Goal: Download file/media

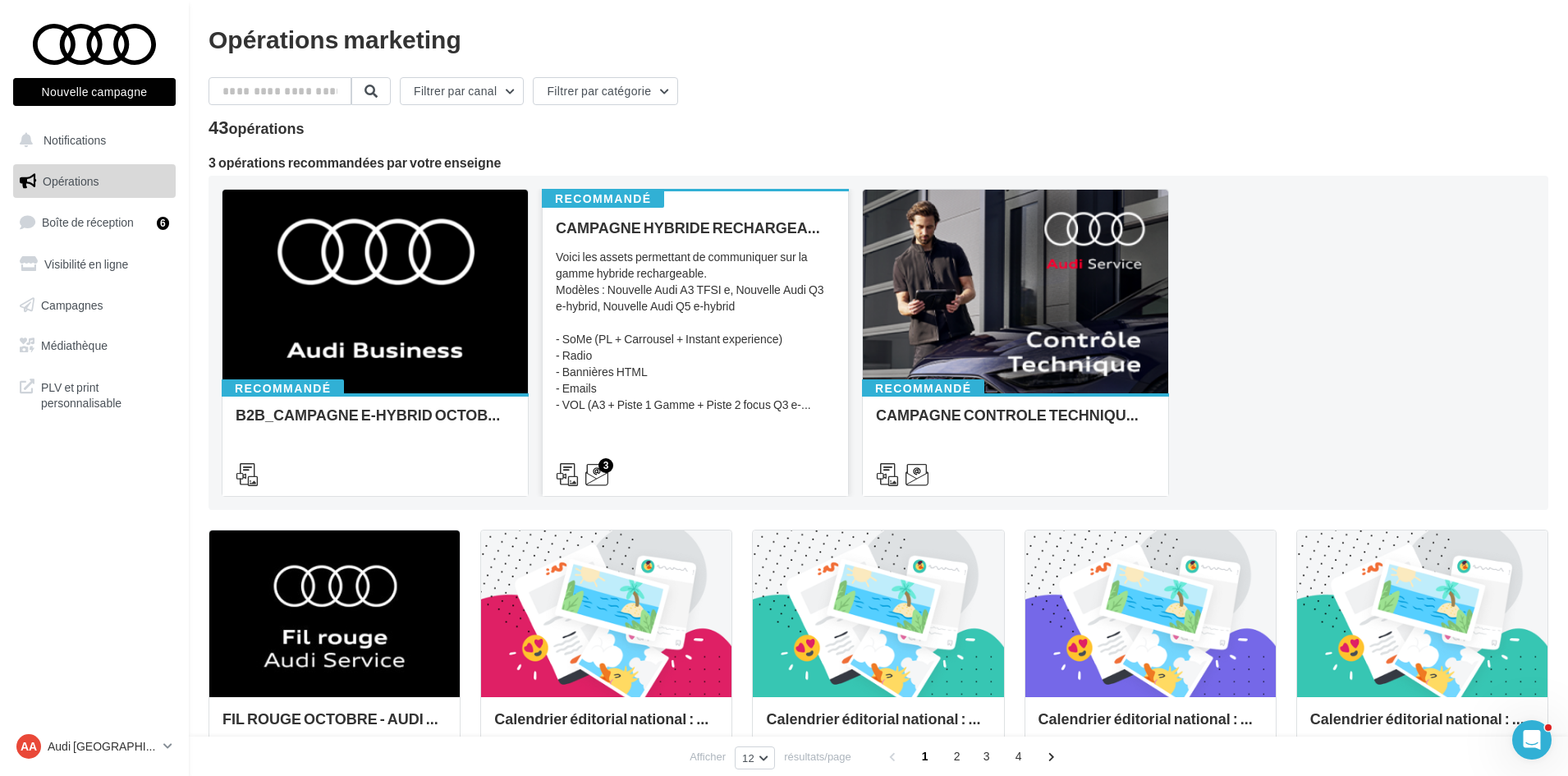
click at [664, 329] on div "Voici les assets permettant de communiquer sur la gamme hybride rechargeable. M…" at bounding box center [695, 331] width 279 height 164
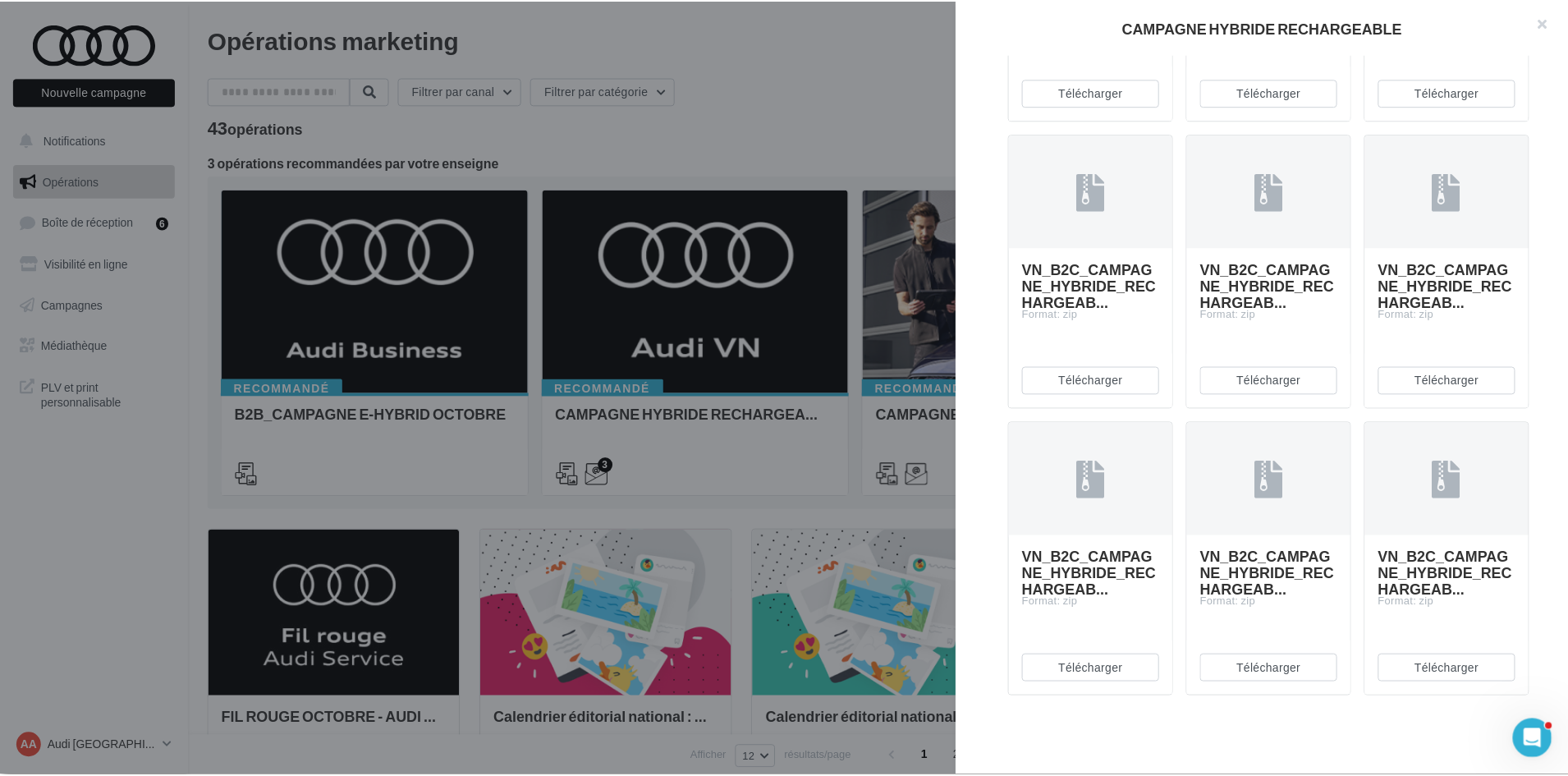
scroll to position [5465, 0]
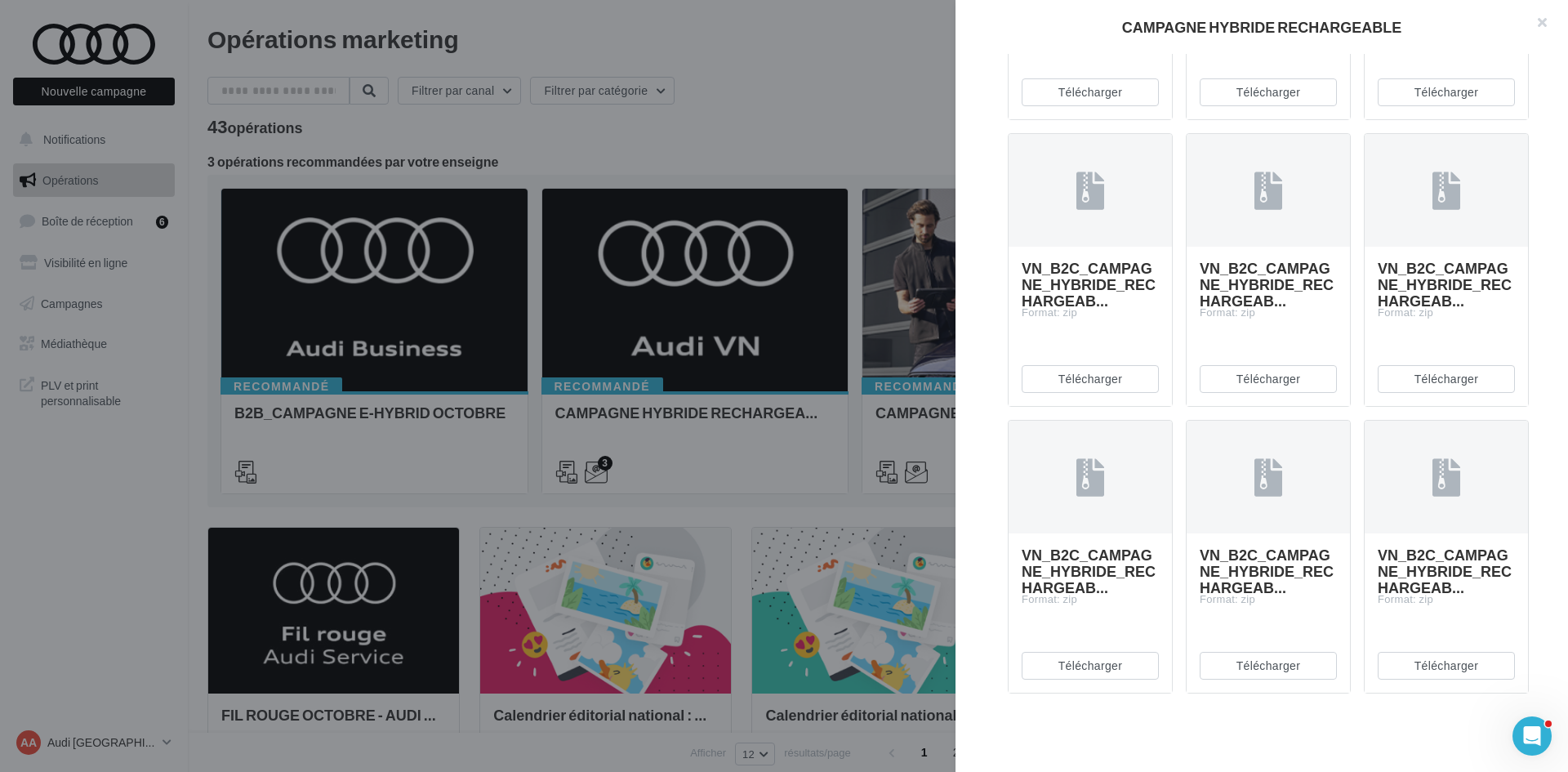
click at [524, 420] on div at bounding box center [784, 386] width 1568 height 772
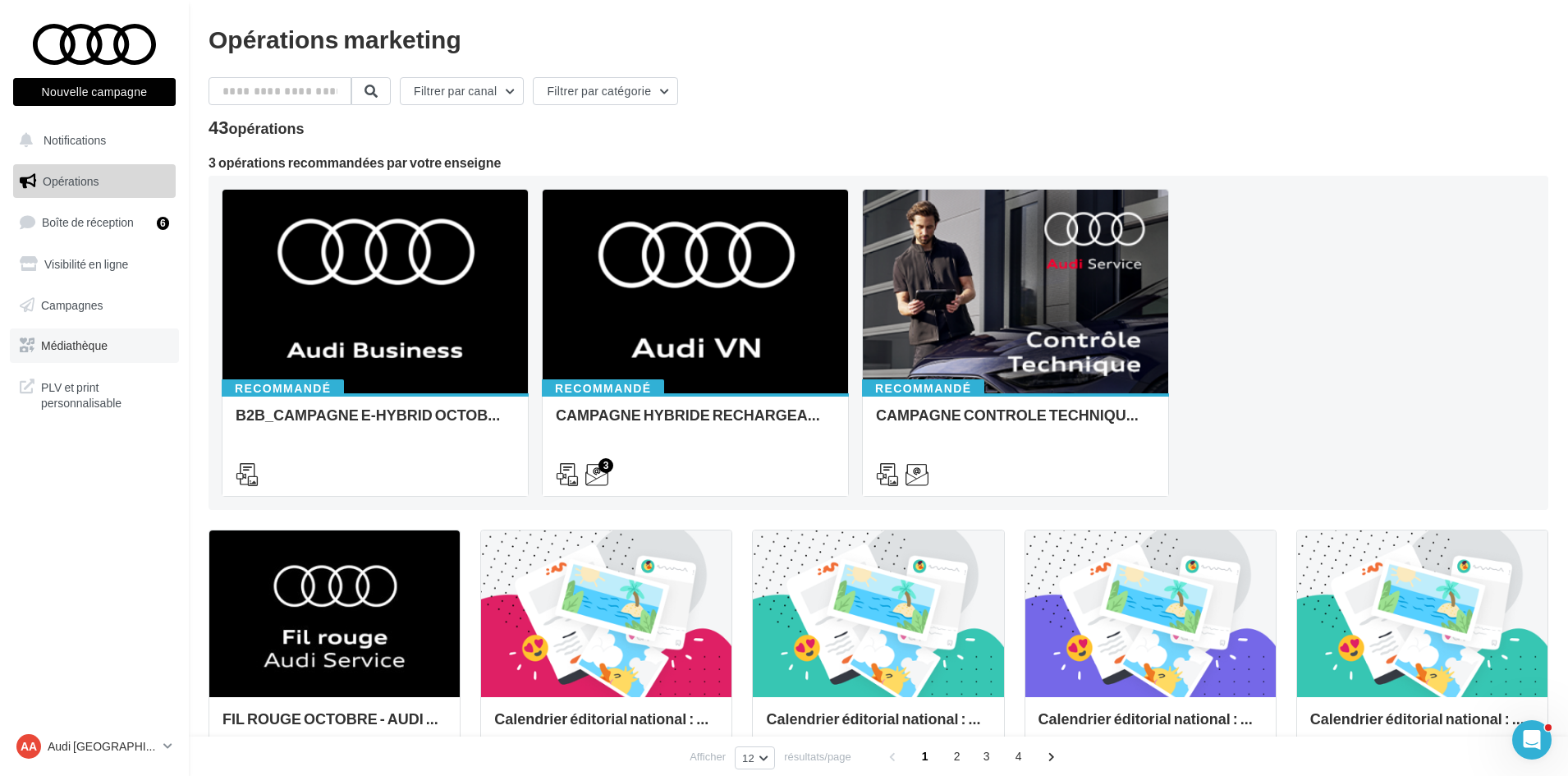
click at [83, 345] on span "Médiathèque" at bounding box center [74, 345] width 66 height 14
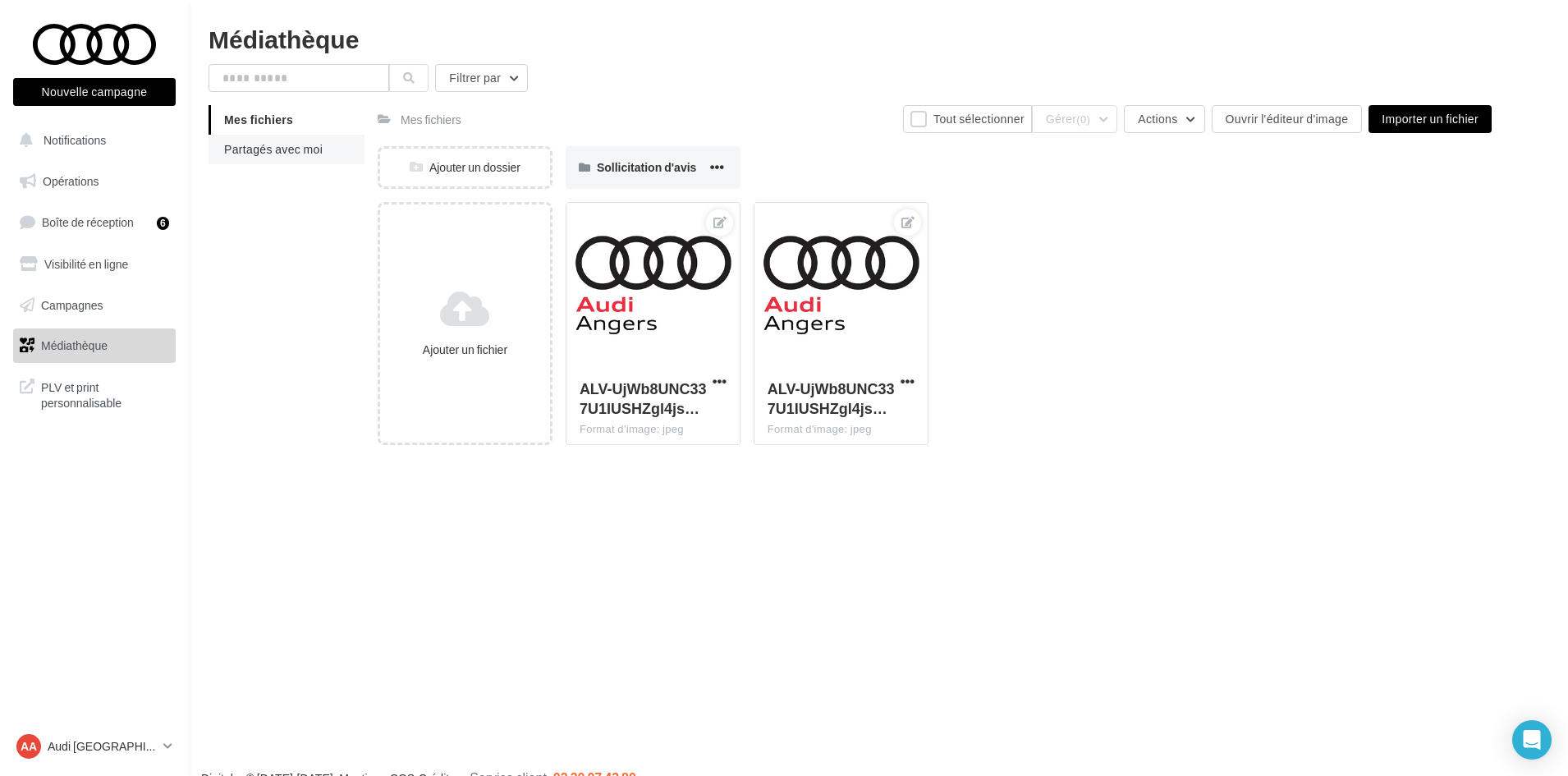
click at [314, 147] on span "Partagés avec moi" at bounding box center [274, 149] width 98 height 14
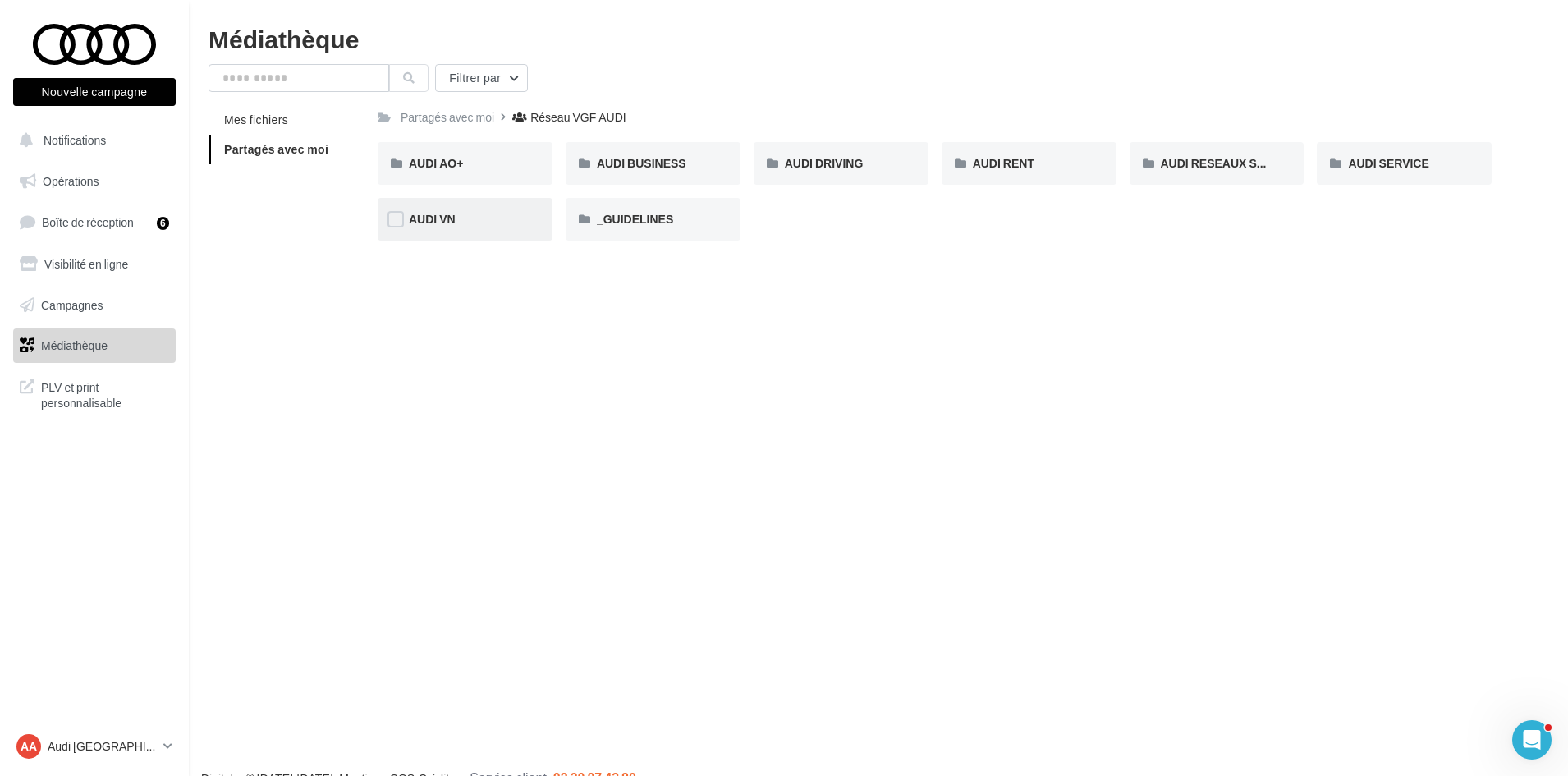
click at [487, 231] on div "AUDI VN" at bounding box center [465, 219] width 175 height 43
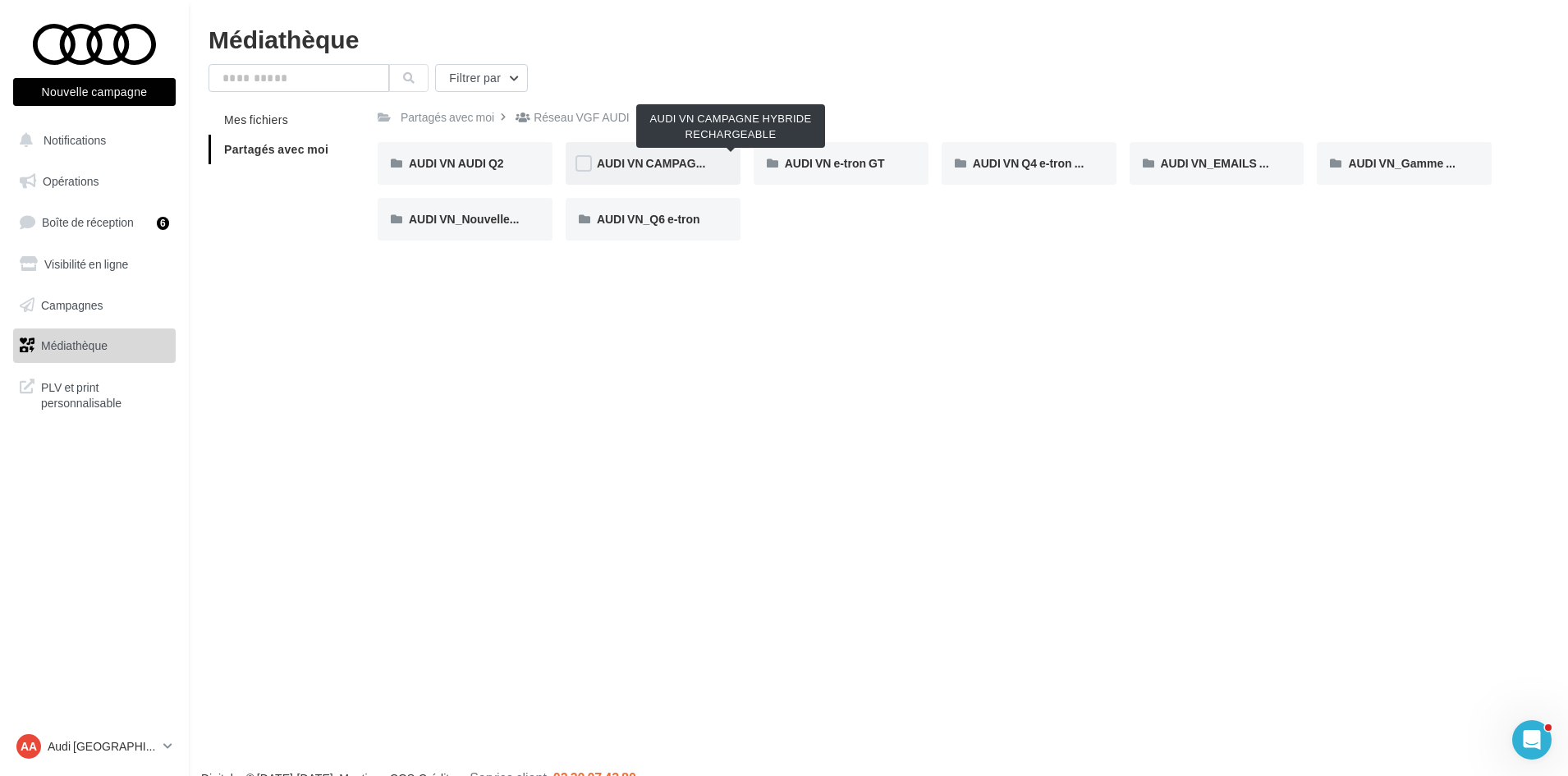
click at [662, 156] on span "AUDI VN CAMPAGNE HYBRIDE RECHARGEABLE" at bounding box center [730, 163] width 269 height 14
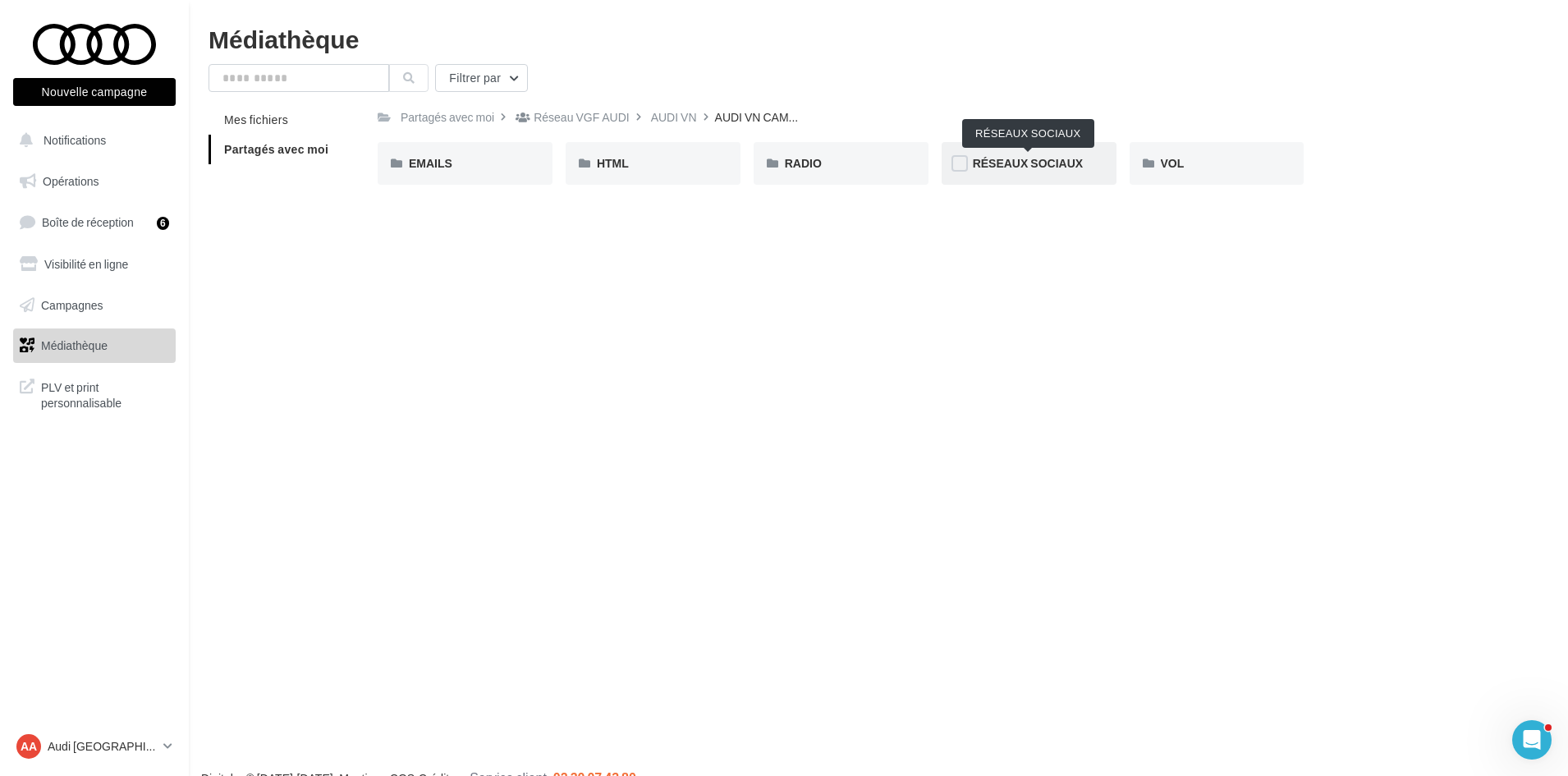
click at [1036, 165] on span "RÉSEAUX SOCIAUX" at bounding box center [1027, 163] width 110 height 14
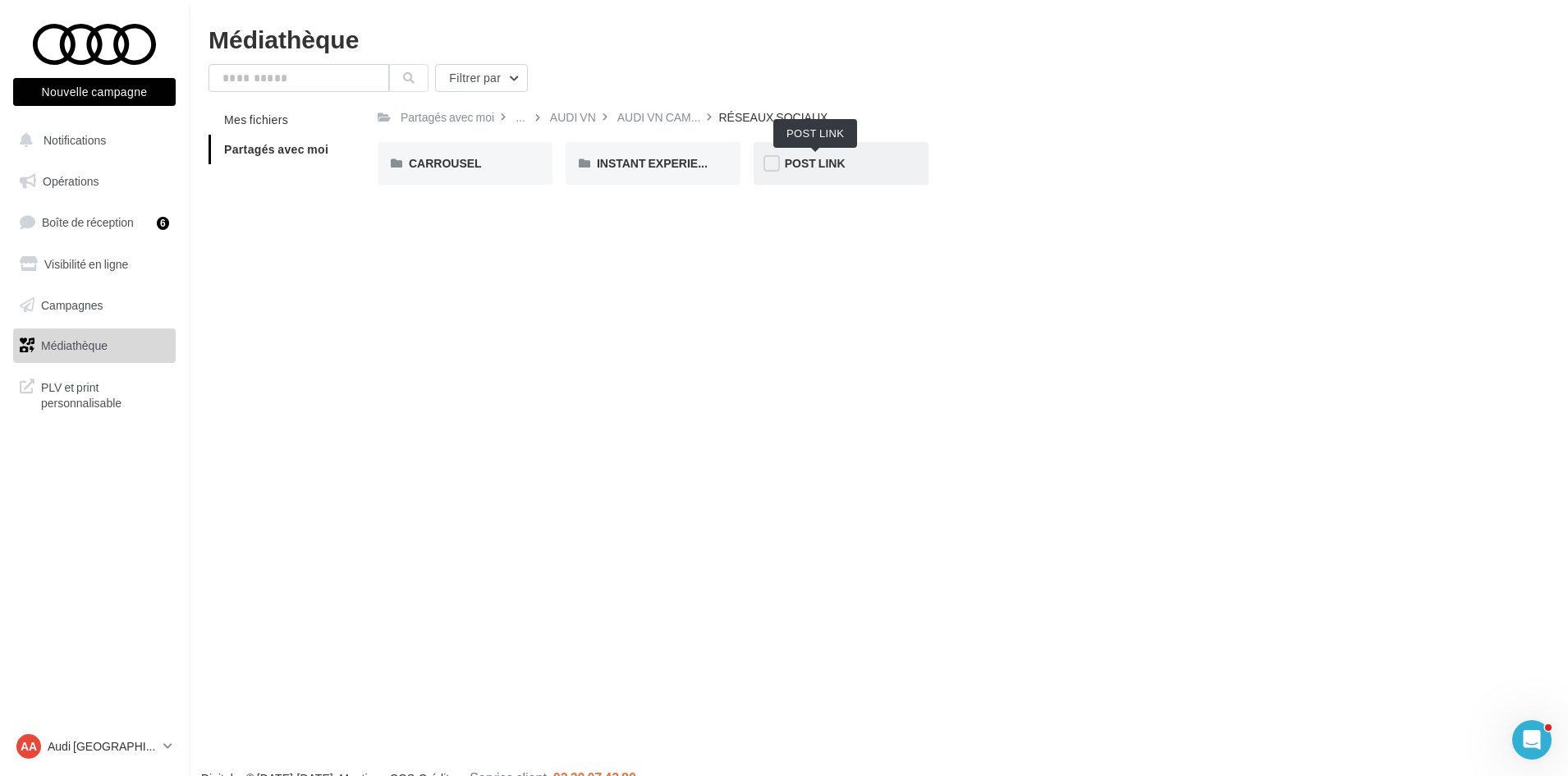
click at [815, 164] on span "POST LINK" at bounding box center [815, 163] width 61 height 14
click at [484, 178] on div "A3 TFSI e" at bounding box center [465, 164] width 175 height 43
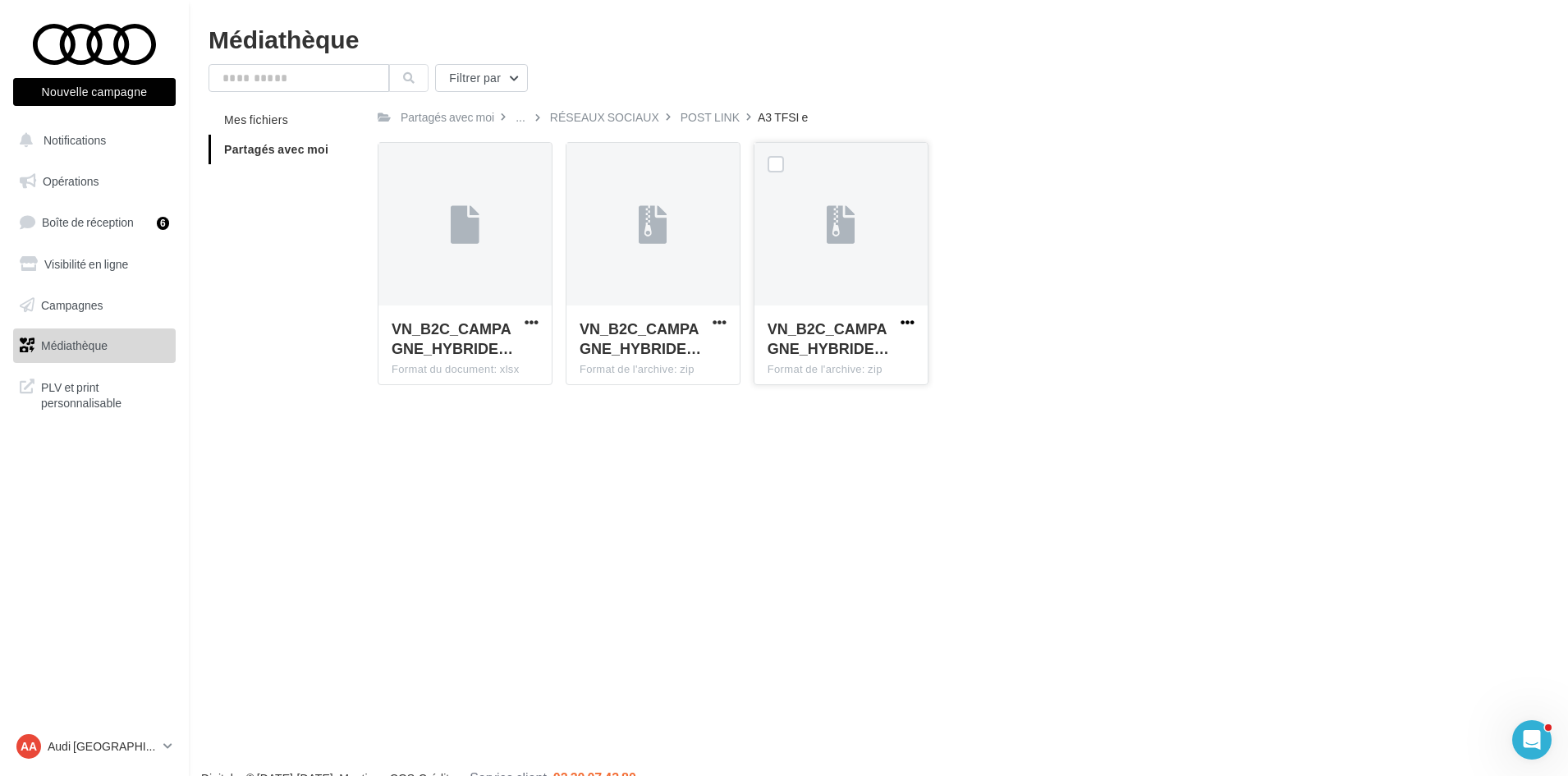
click at [911, 321] on span "button" at bounding box center [907, 323] width 14 height 14
click at [879, 365] on button "Télécharger" at bounding box center [836, 355] width 164 height 43
click at [577, 112] on div "RÉSEAUX SOCIAUX" at bounding box center [604, 117] width 109 height 16
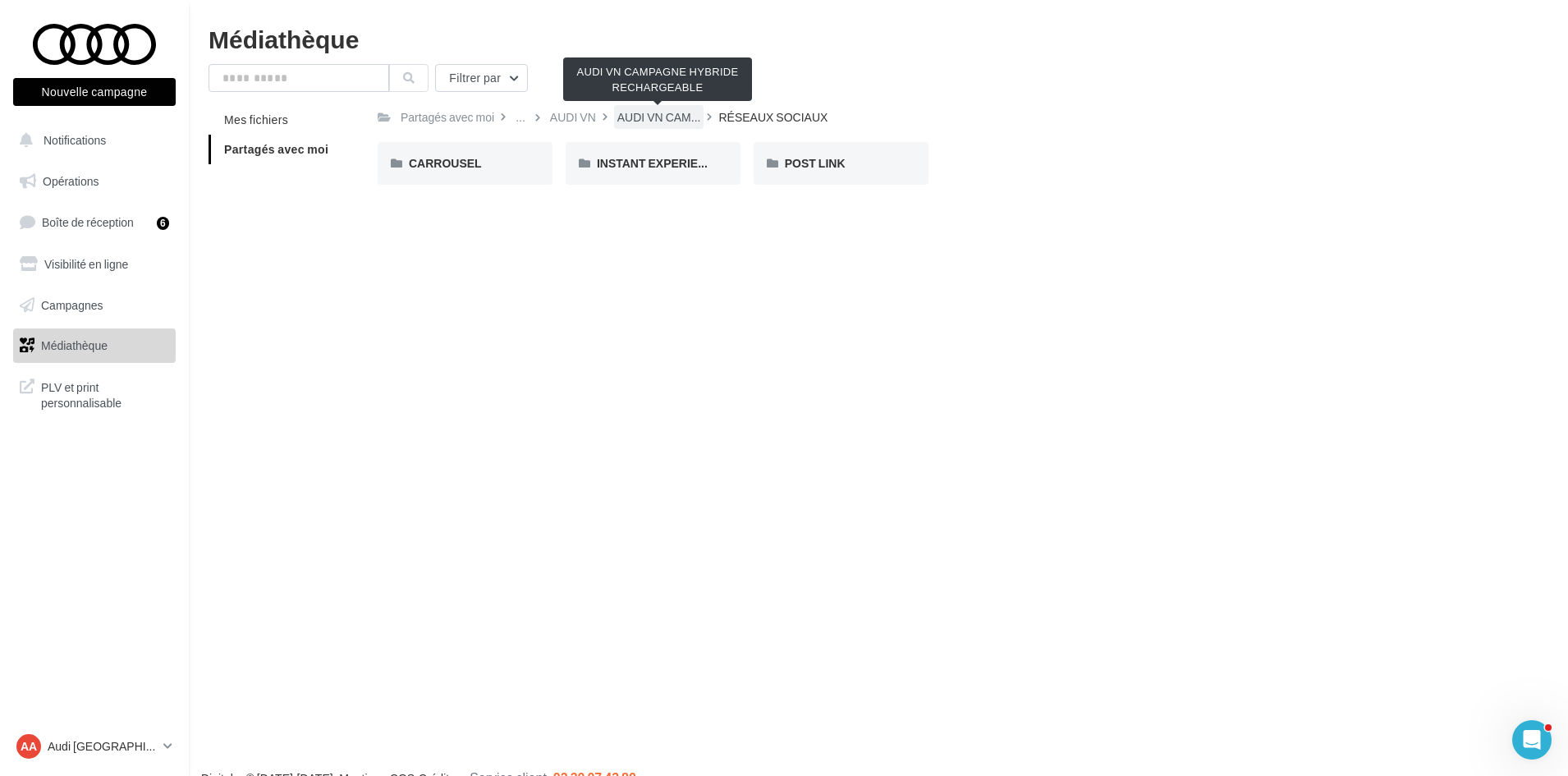
click at [642, 122] on span "AUDI VN CAM..." at bounding box center [659, 117] width 84 height 16
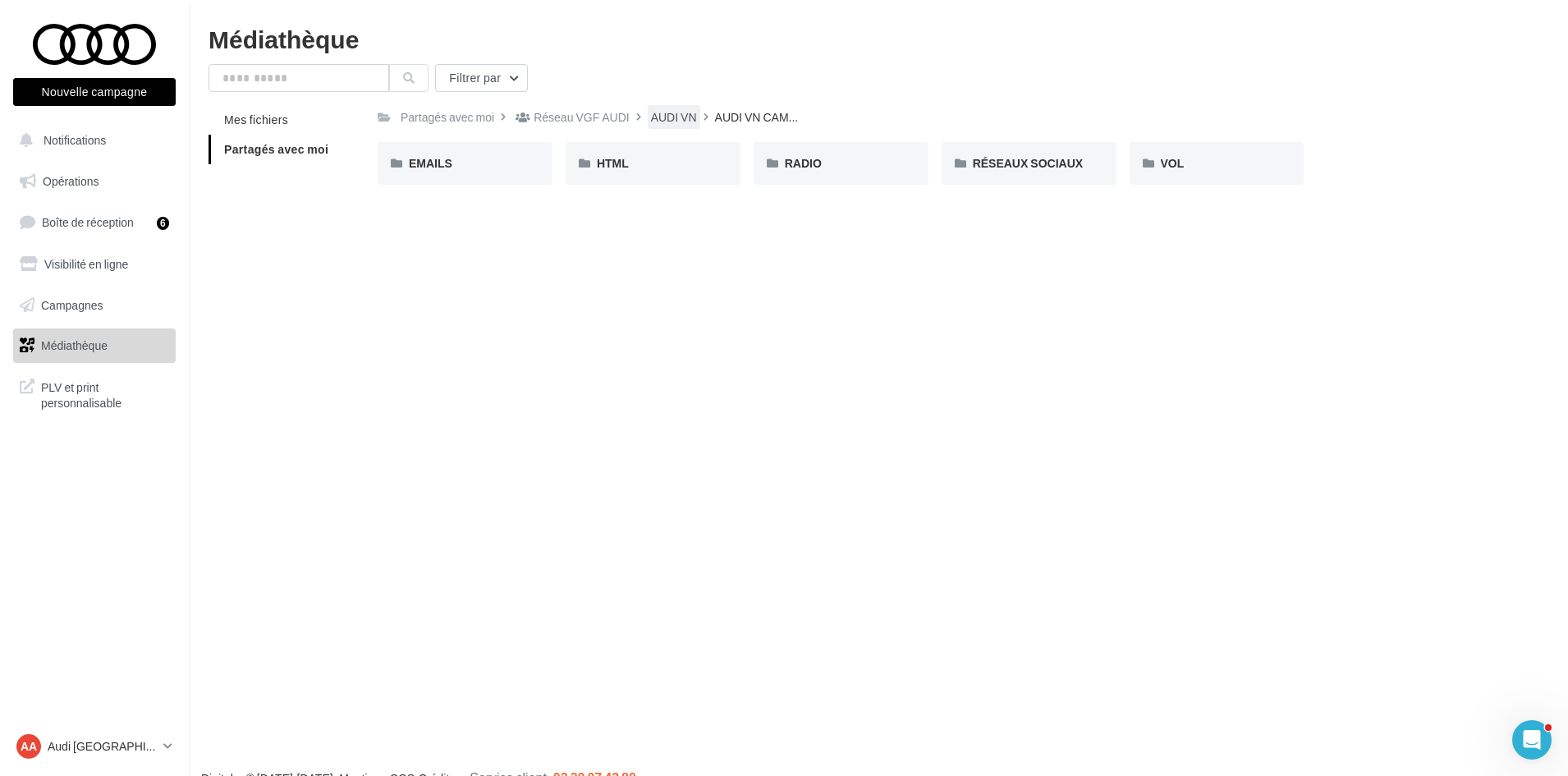
click at [675, 119] on div "AUDI VN" at bounding box center [673, 117] width 46 height 16
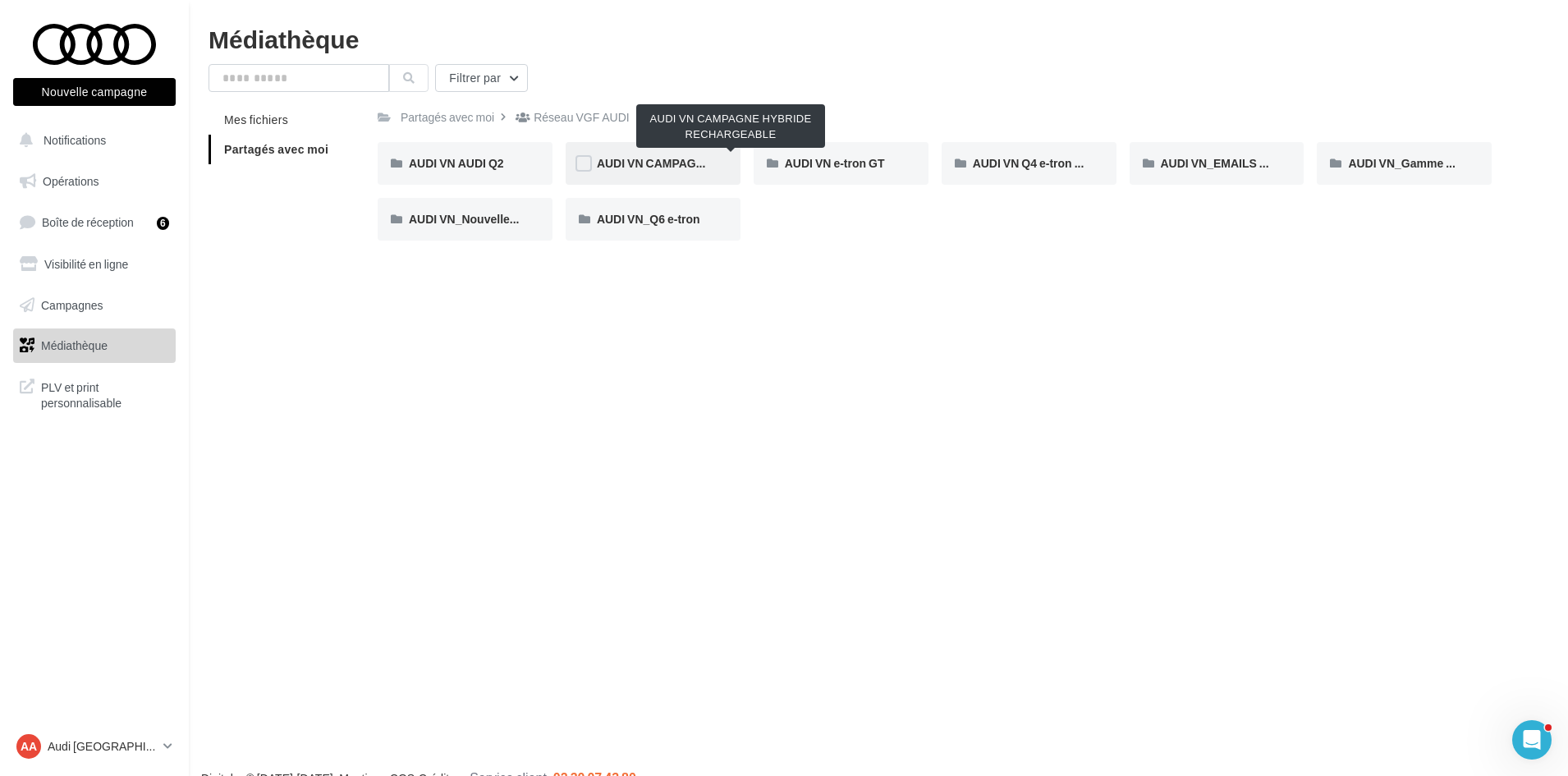
click at [679, 168] on span "AUDI VN CAMPAGNE HYBRIDE RECHARGEABLE" at bounding box center [730, 163] width 269 height 14
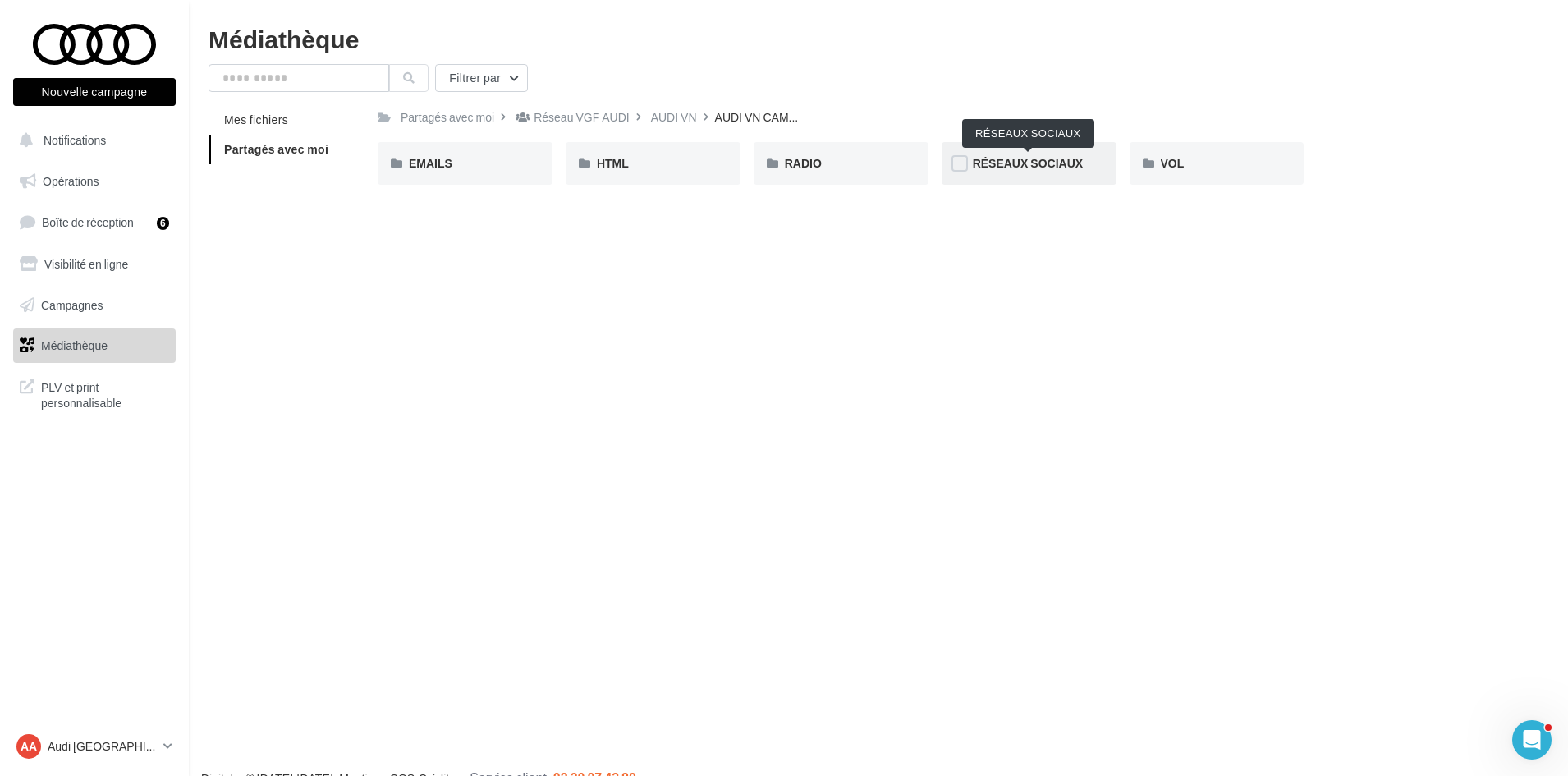
click at [1024, 164] on span "RÉSEAUX SOCIAUX" at bounding box center [1027, 163] width 110 height 14
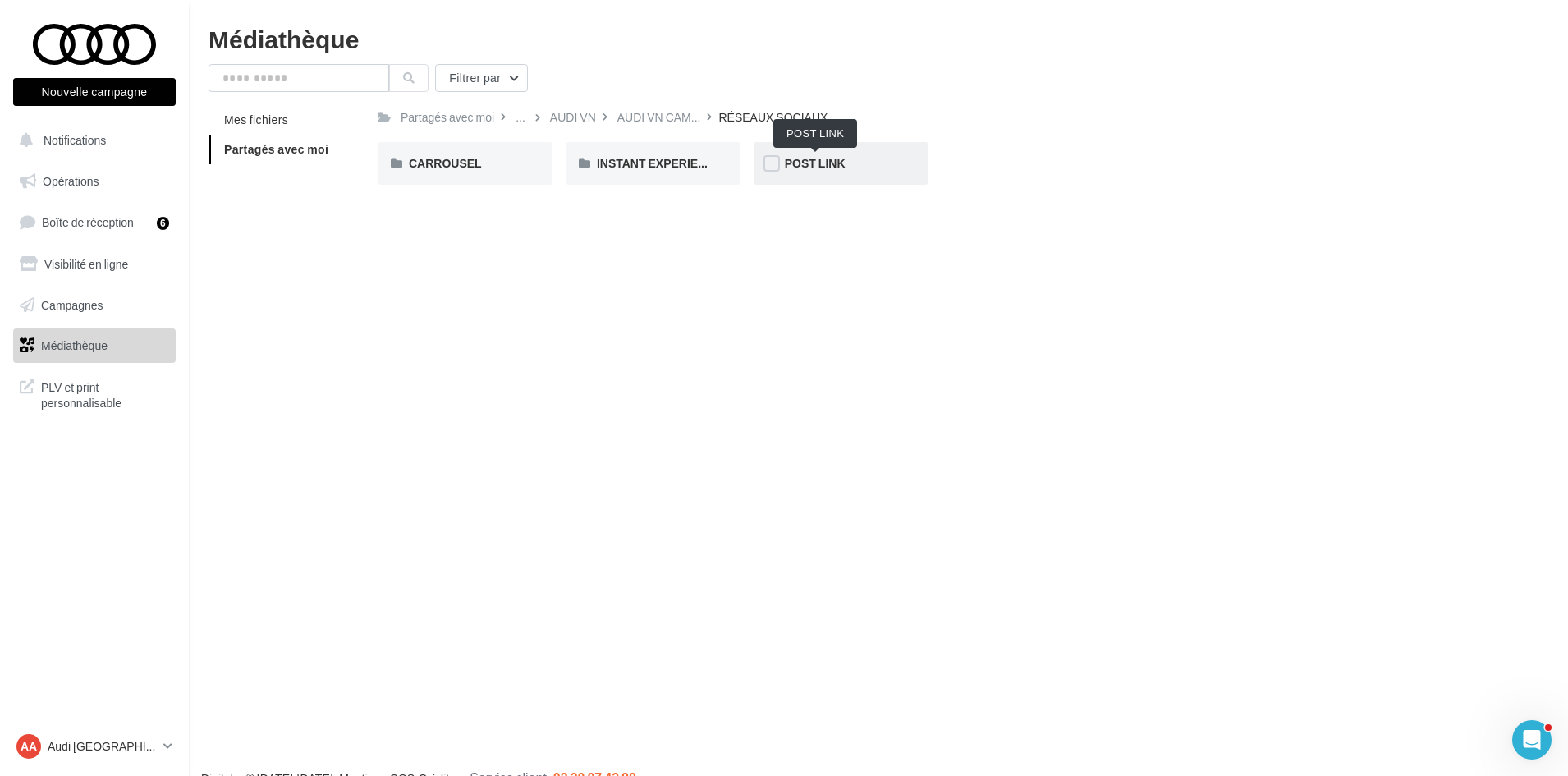
click at [822, 161] on span "POST LINK" at bounding box center [815, 163] width 61 height 14
click at [657, 160] on span "Q3 e-hybrid" at bounding box center [628, 163] width 63 height 14
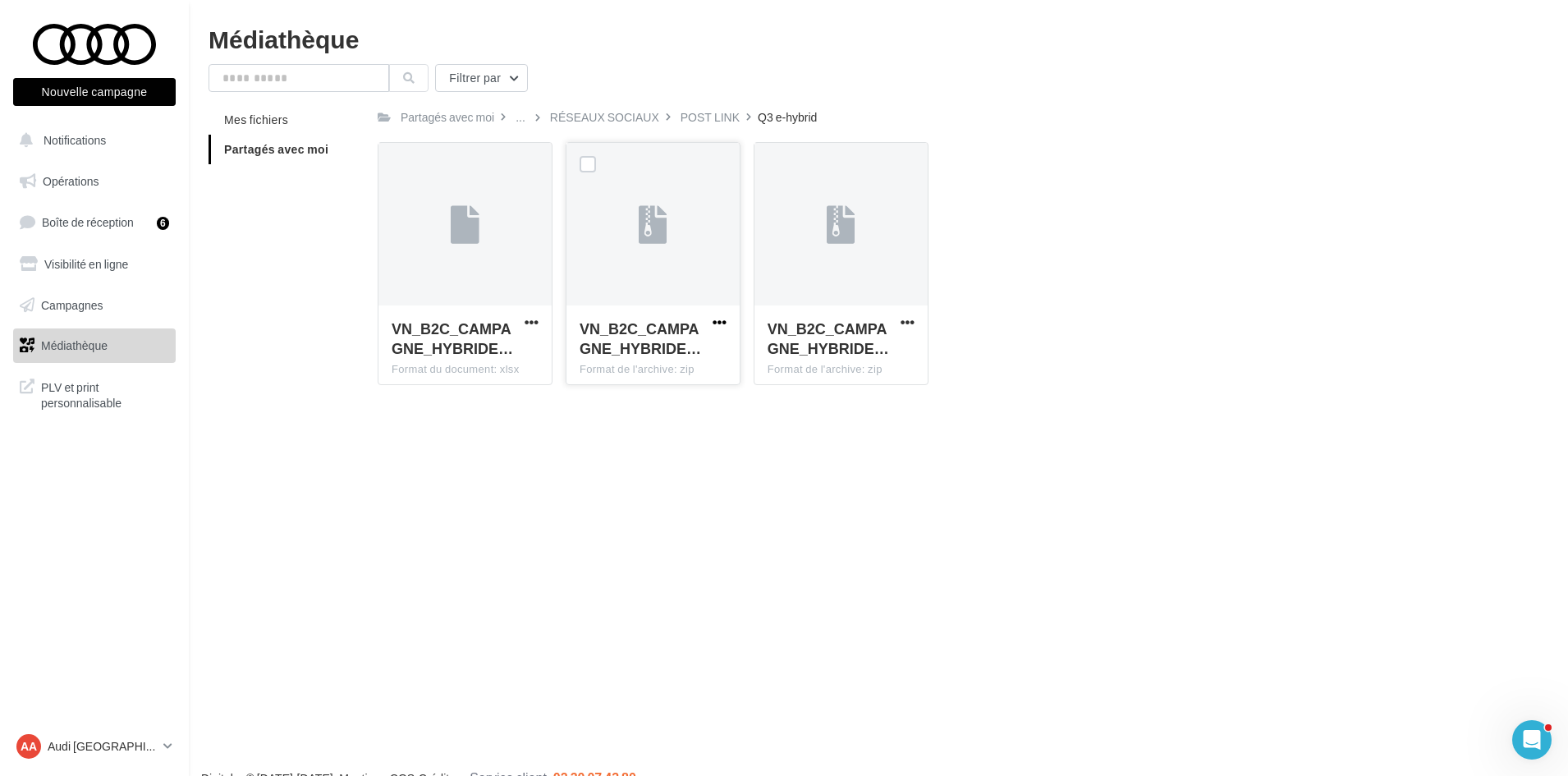
click at [719, 323] on span "button" at bounding box center [720, 323] width 14 height 14
click at [695, 343] on button "Télécharger" at bounding box center [648, 355] width 164 height 43
drag, startPoint x: 1129, startPoint y: 269, endPoint x: 1121, endPoint y: 271, distance: 8.2
click at [1129, 269] on div "VN_B2C_CAMPAGNE_HYBRIDE… Format du document: xlsx VN_B2C_CAMPAGNE_HYBRIDE_RECHA…" at bounding box center [940, 270] width 1127 height 256
click at [710, 114] on div "POST LINK" at bounding box center [710, 117] width 59 height 16
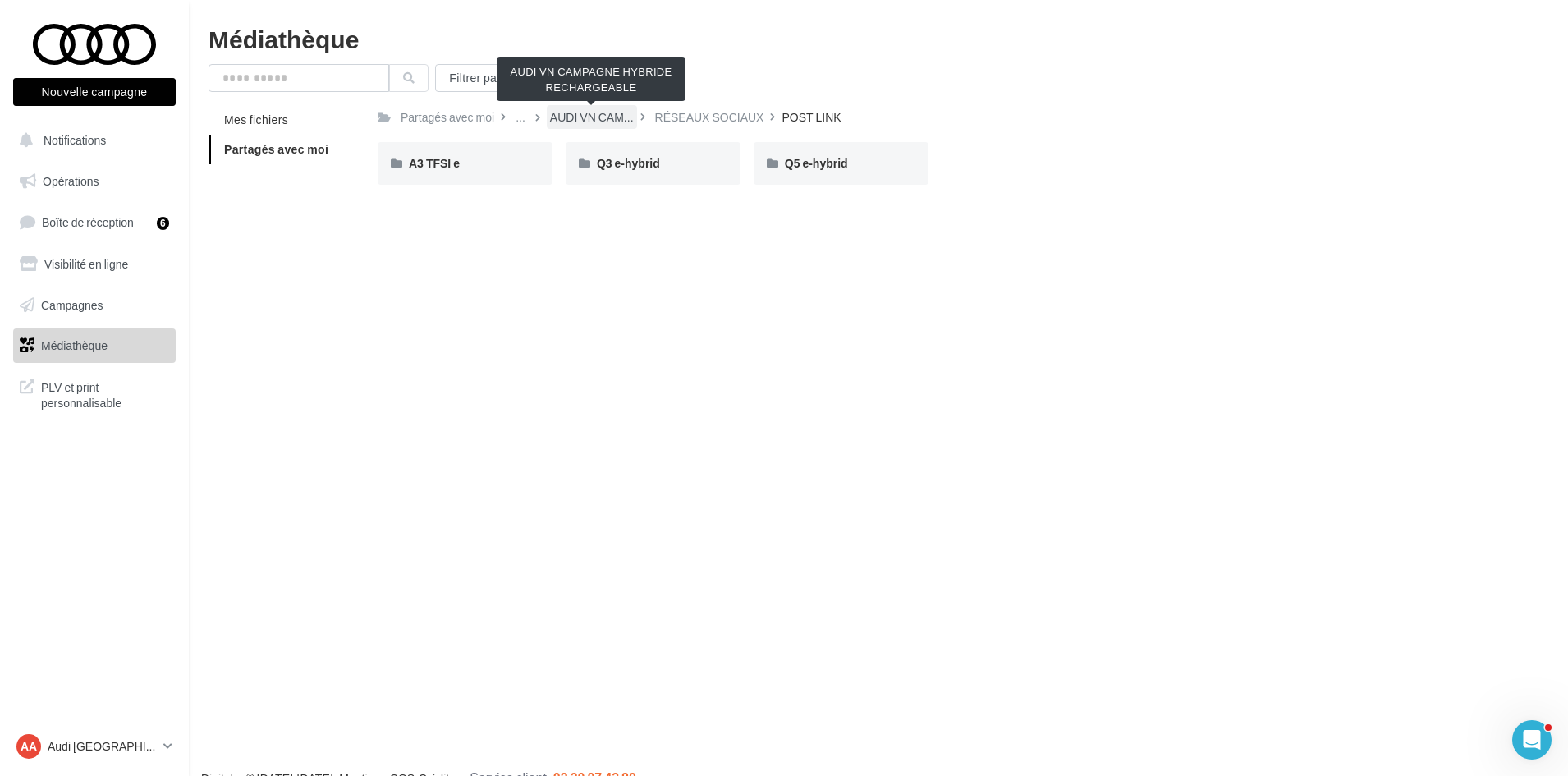
click at [617, 120] on span "AUDI VN CAM..." at bounding box center [592, 117] width 84 height 16
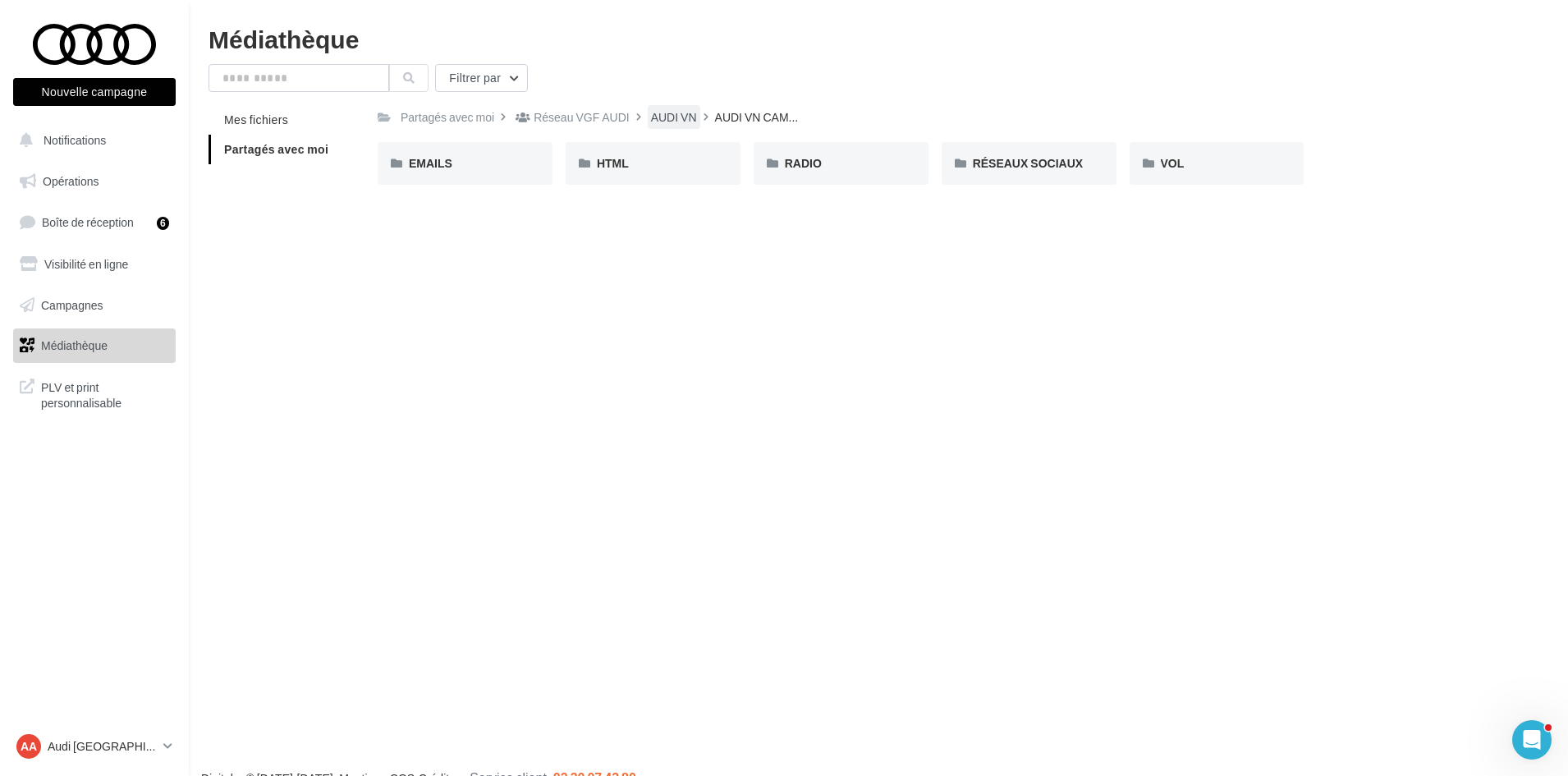
click at [695, 119] on div "AUDI VN" at bounding box center [673, 117] width 53 height 24
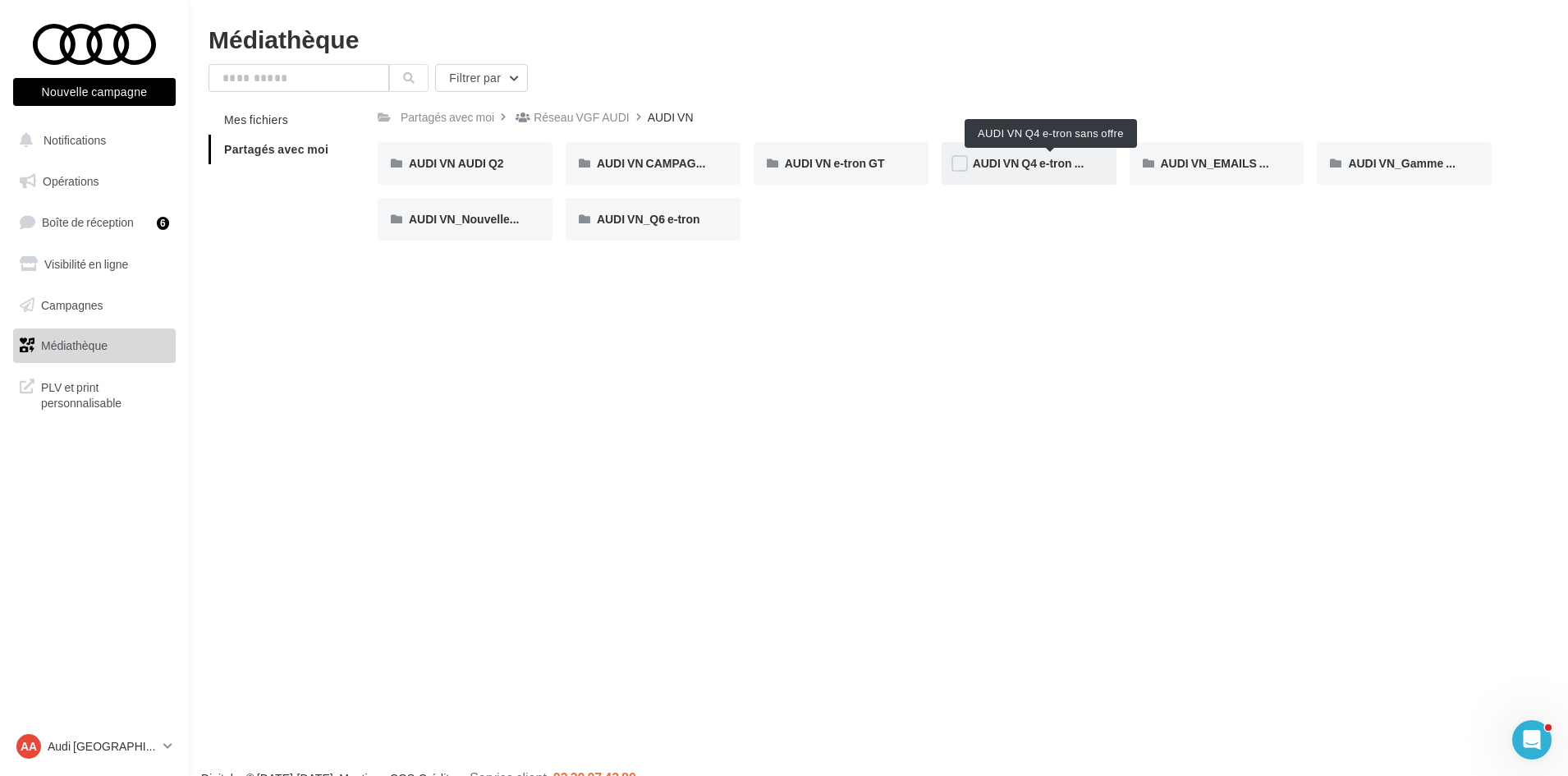
click at [1061, 162] on span "AUDI VN Q4 e-tron sans offre" at bounding box center [1050, 163] width 156 height 14
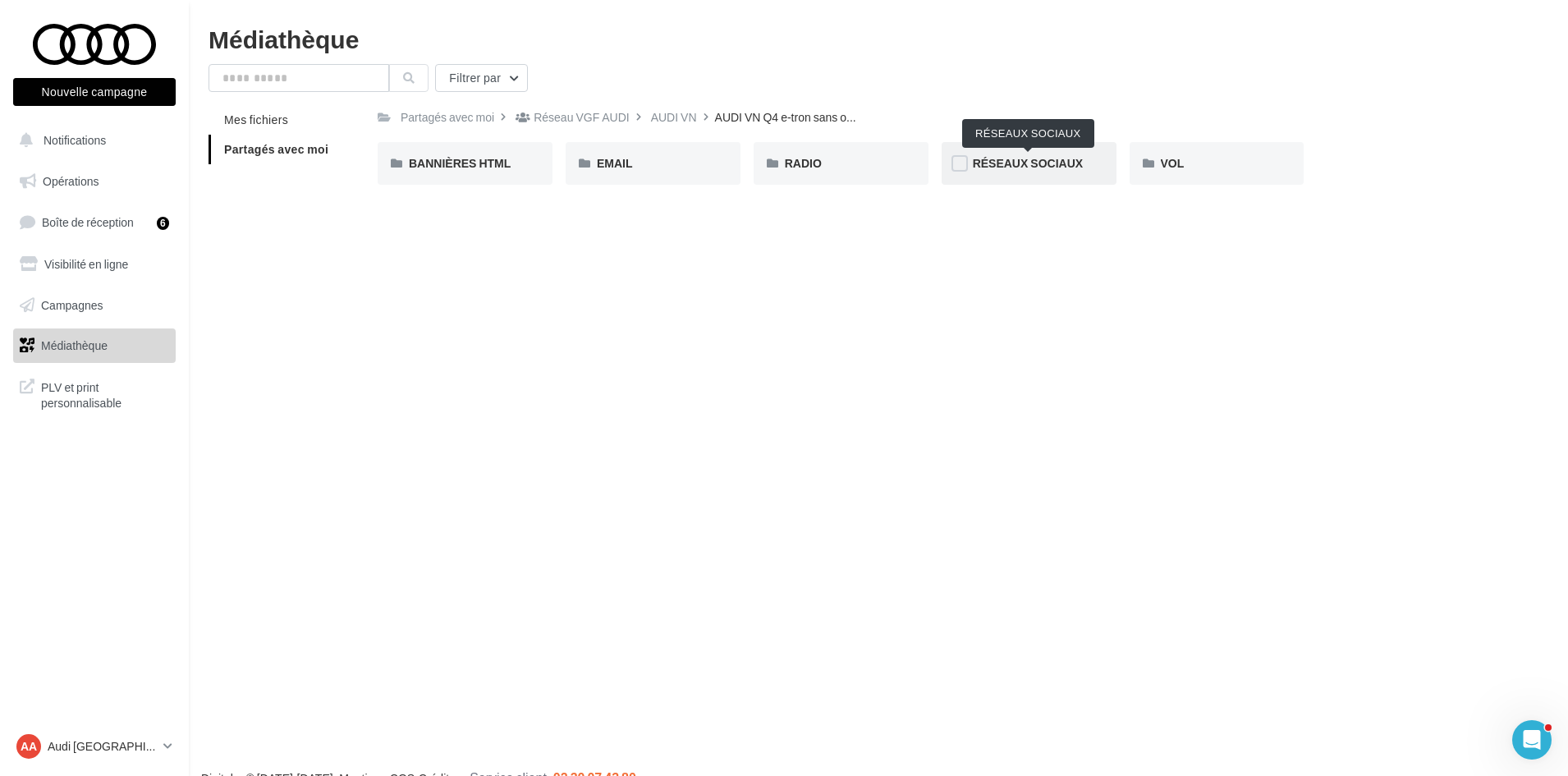
click at [1047, 162] on span "RÉSEAUX SOCIAUX" at bounding box center [1027, 163] width 110 height 14
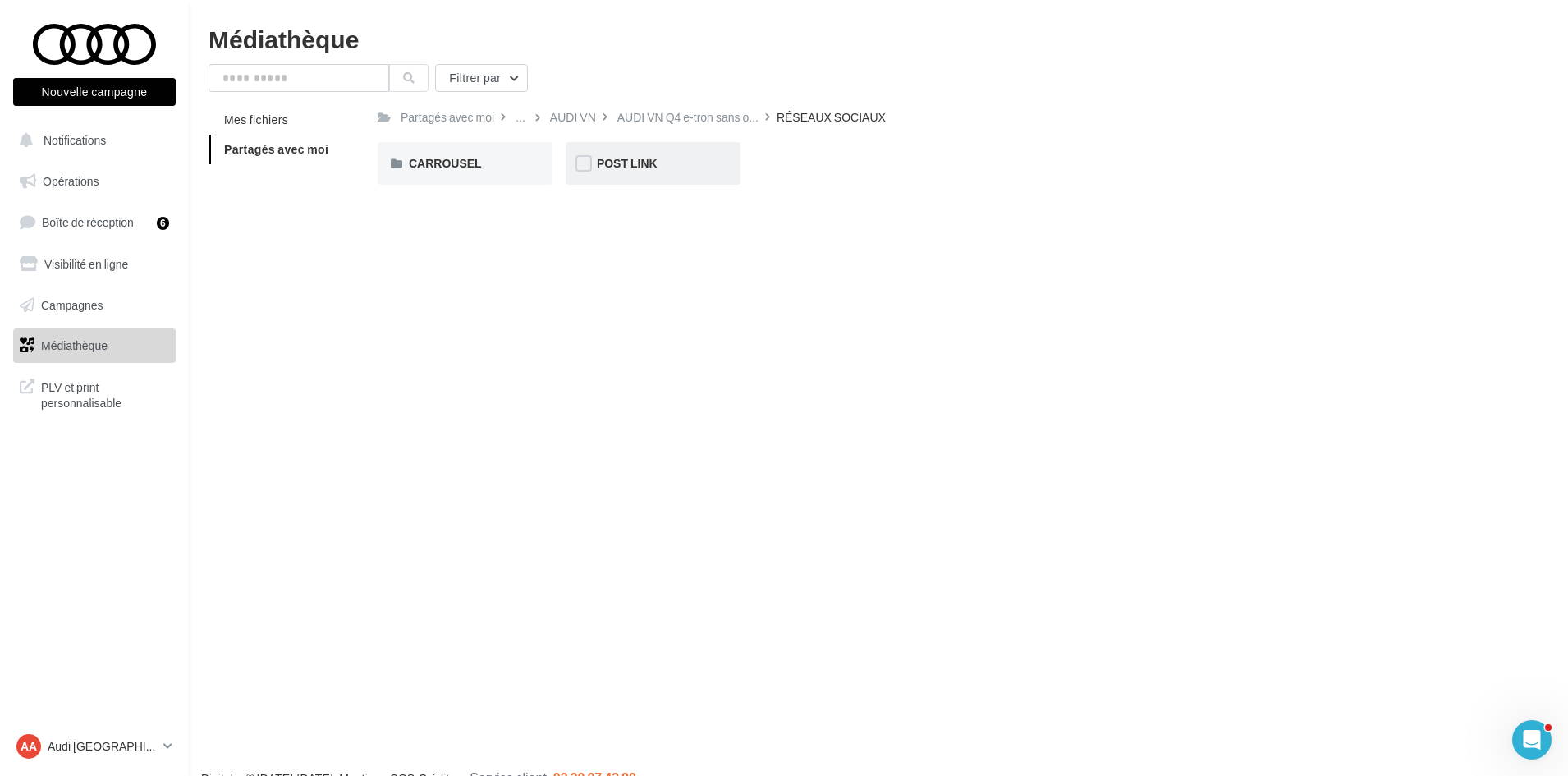
click at [722, 166] on div "POST LINK" at bounding box center [653, 164] width 175 height 43
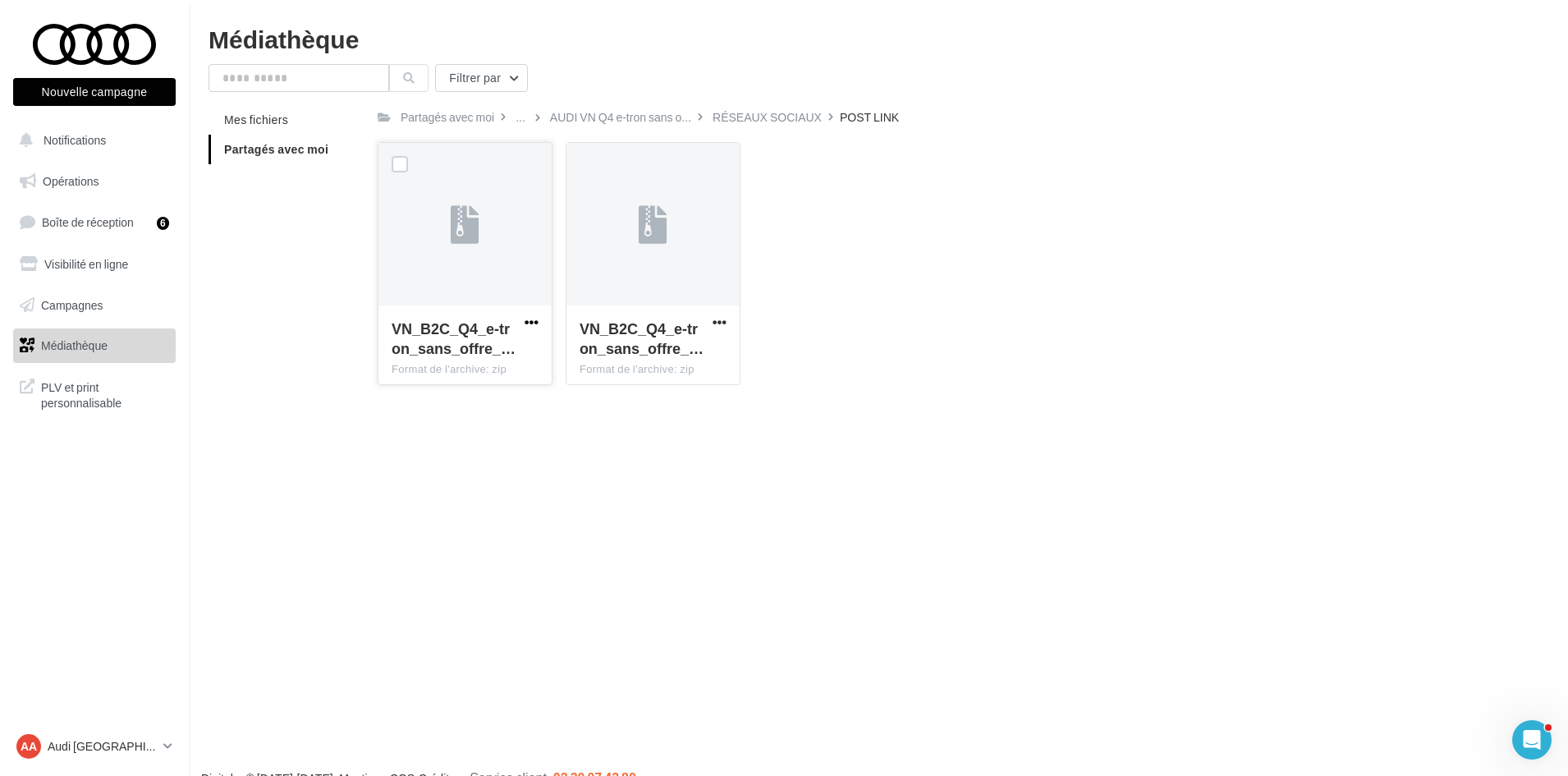
click at [535, 323] on span "button" at bounding box center [532, 323] width 14 height 14
click at [532, 350] on button "Télécharger" at bounding box center [459, 355] width 164 height 43
click at [1110, 433] on div "Nouvelle campagne Nouvelle campagne Notifications Opérations Boîte de réception…" at bounding box center [784, 414] width 1568 height 776
click at [1014, 327] on div "VN_B2C_Q4_e-tron_sans_offre_… Format de l'archive: zip VN_B2C_Q4_e-tron_sans_of…" at bounding box center [940, 270] width 1127 height 256
click at [745, 116] on div "RÉSEAUX SOCIAUX" at bounding box center [767, 117] width 109 height 16
